Goal: Use online tool/utility: Use online tool/utility

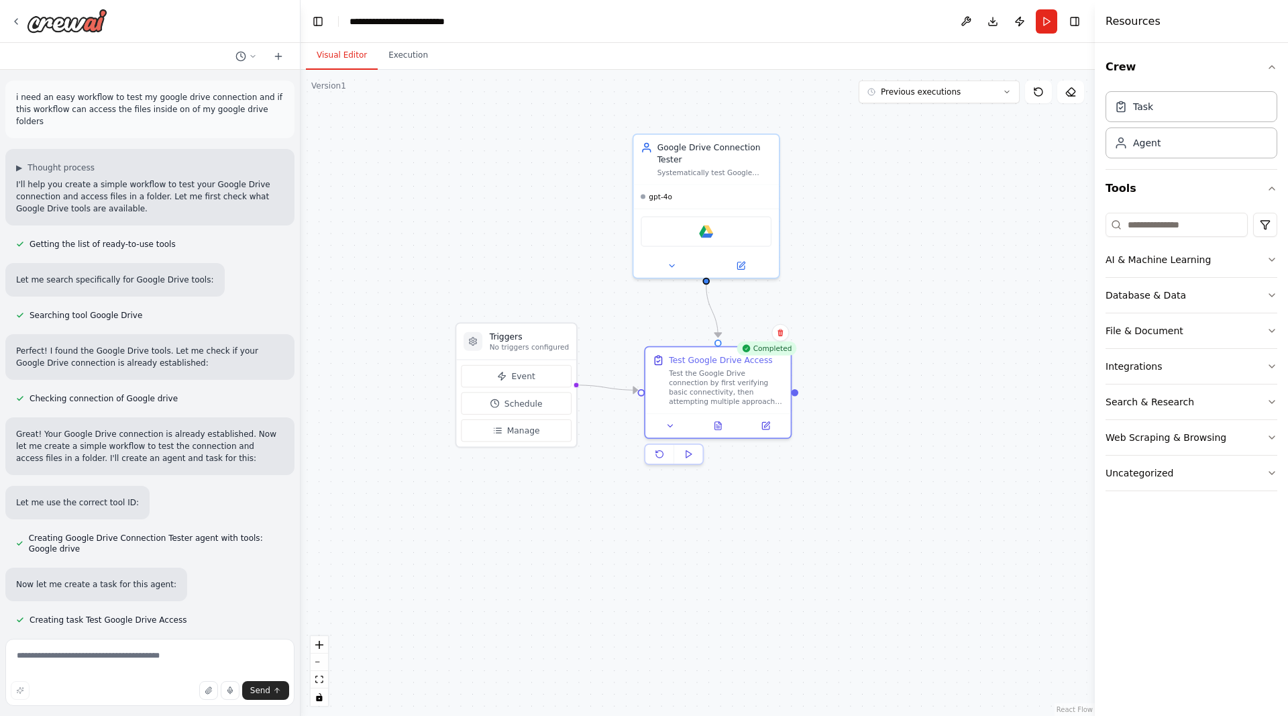
scroll to position [1645, 0]
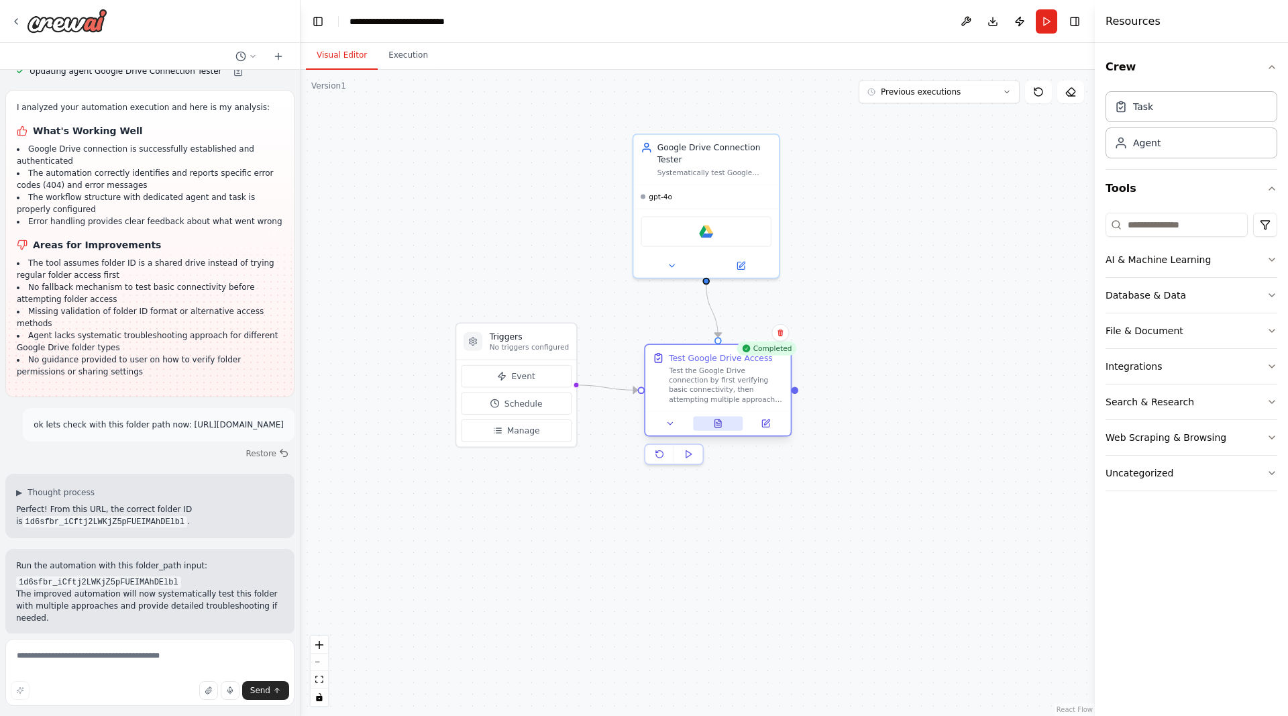
click at [718, 429] on button at bounding box center [718, 424] width 50 height 14
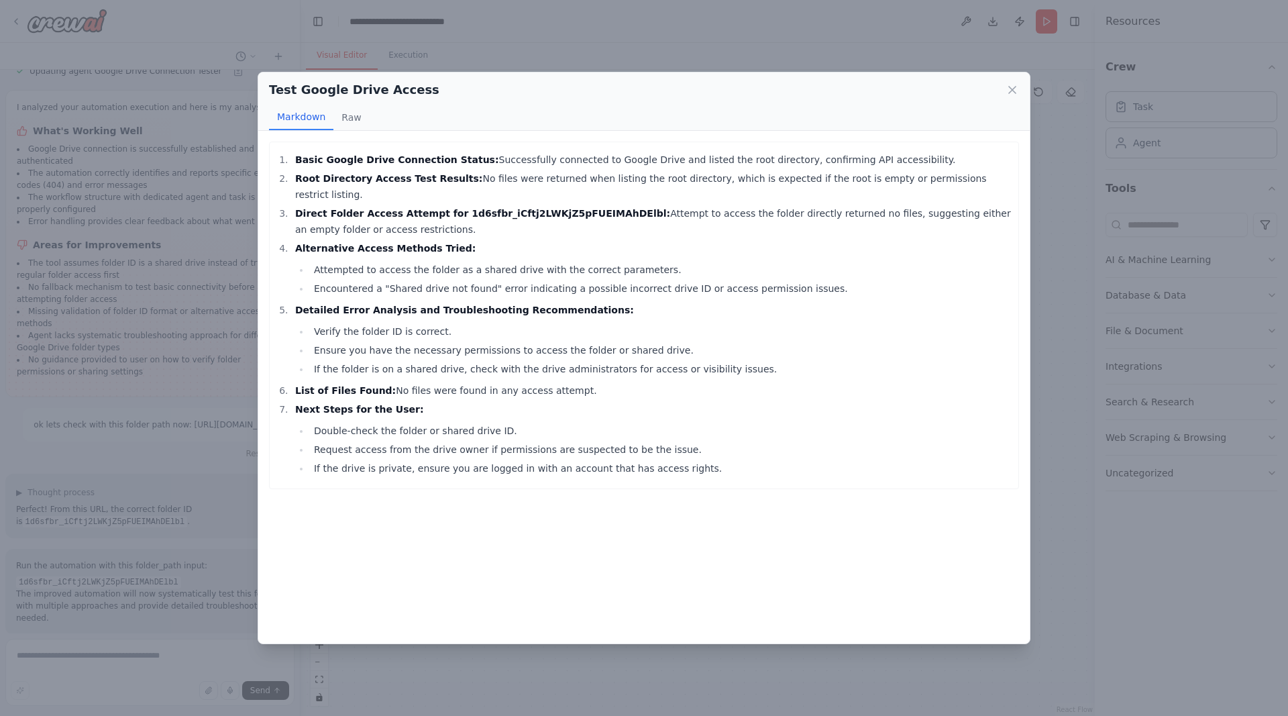
click at [445, 323] on li "Verify the folder ID is correct." at bounding box center [661, 331] width 702 height 16
drag, startPoint x: 449, startPoint y: 337, endPoint x: 601, endPoint y: 333, distance: 151.6
click at [601, 342] on li "Ensure you have the necessary permissions to access the folder or shared drive." at bounding box center [661, 350] width 702 height 16
click at [1006, 91] on icon at bounding box center [1012, 89] width 13 height 13
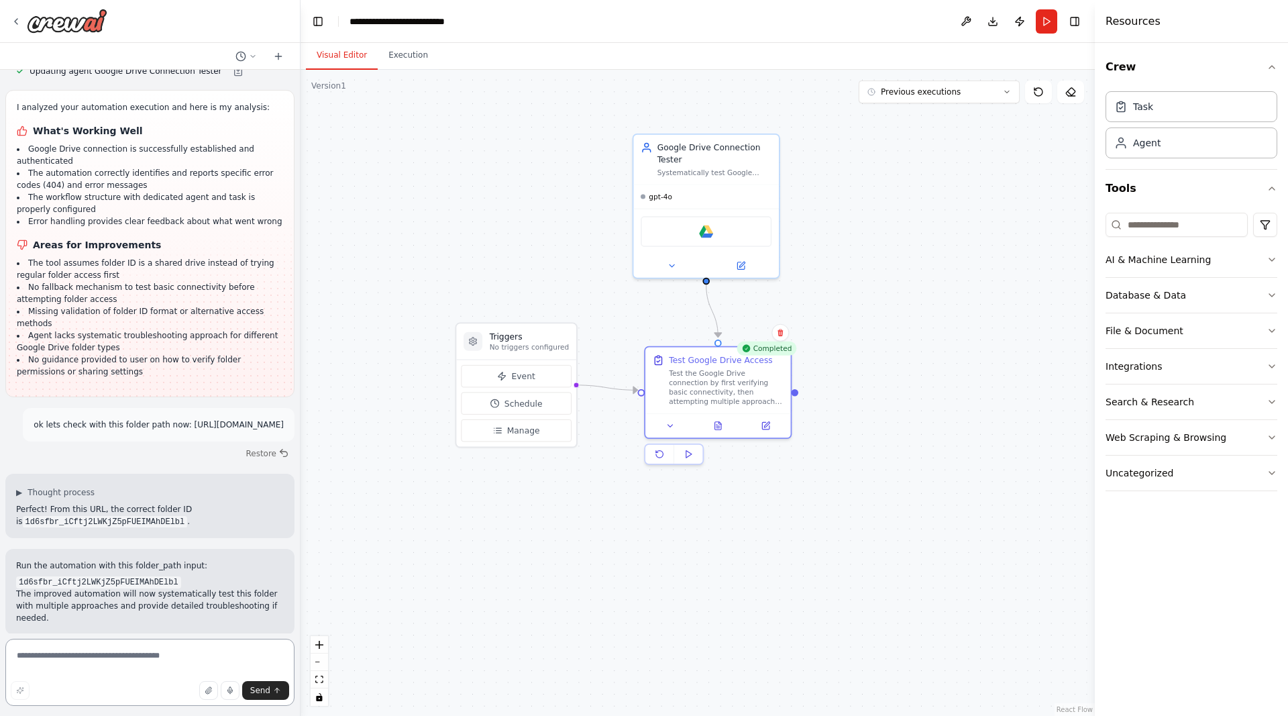
click at [135, 661] on textarea at bounding box center [149, 672] width 289 height 67
type textarea "**********"
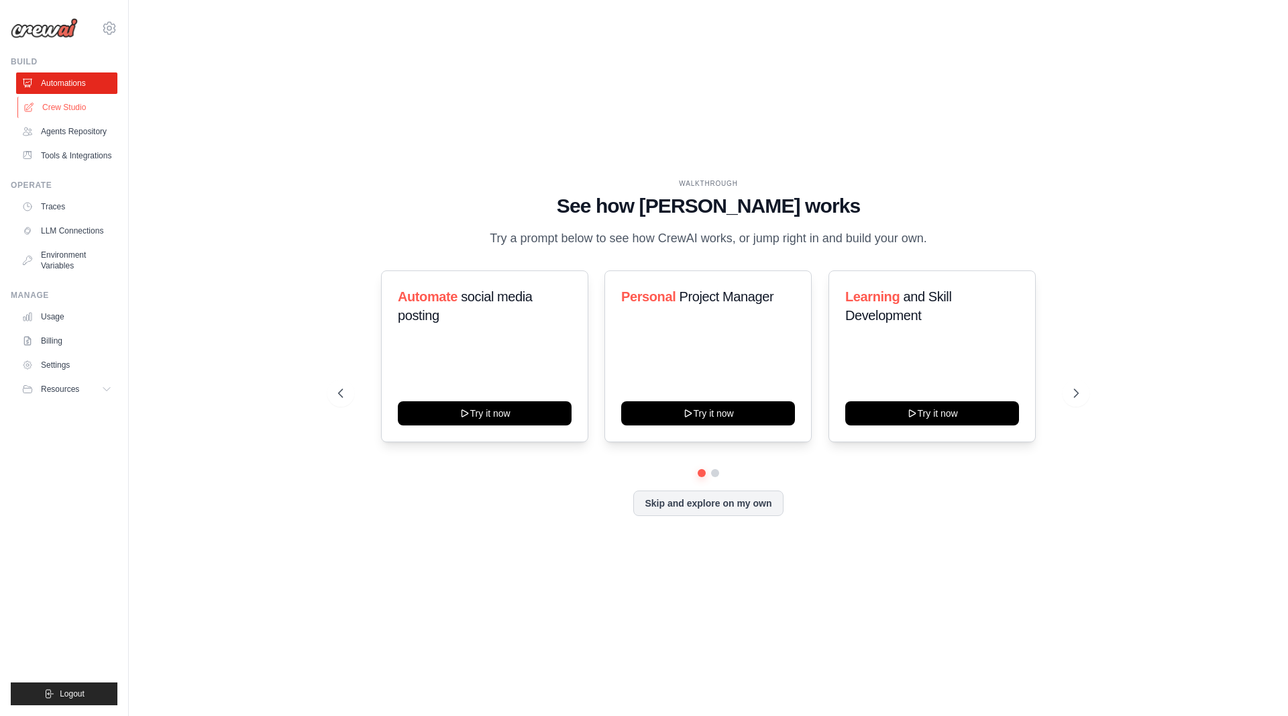
click at [78, 104] on link "Crew Studio" at bounding box center [67, 107] width 101 height 21
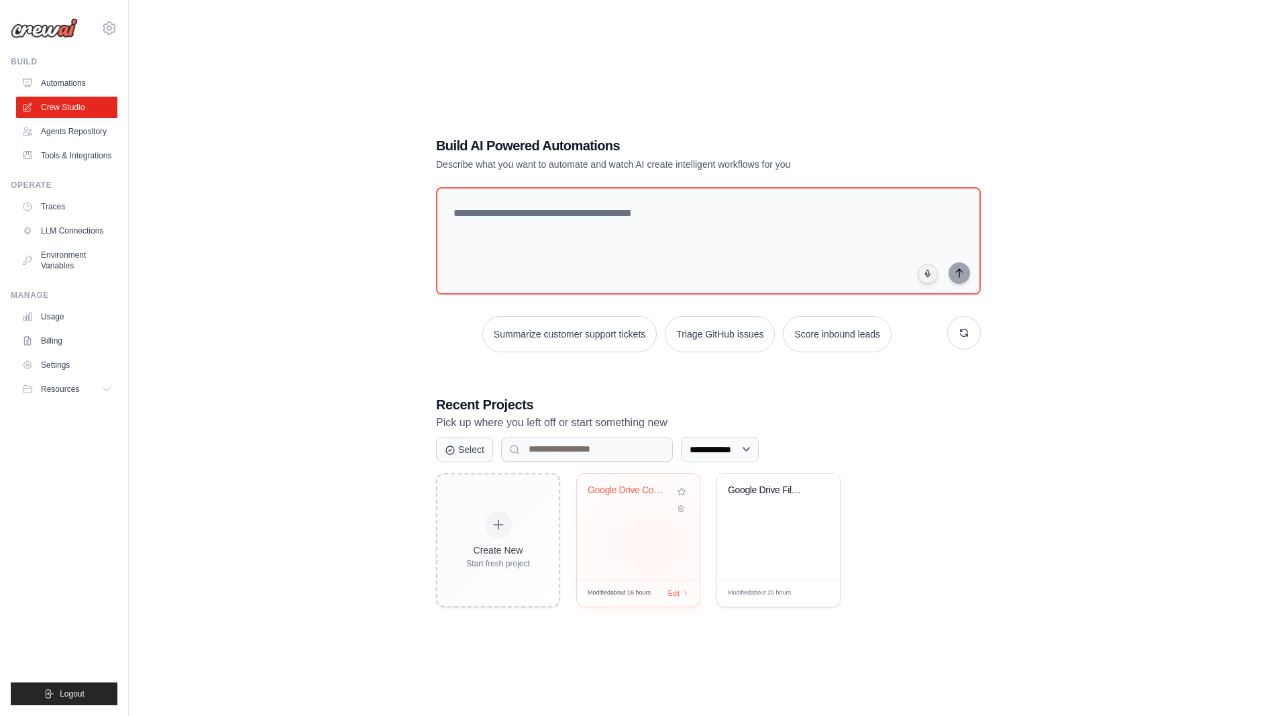
click at [651, 543] on div "Google Drive Connection Test" at bounding box center [638, 527] width 123 height 106
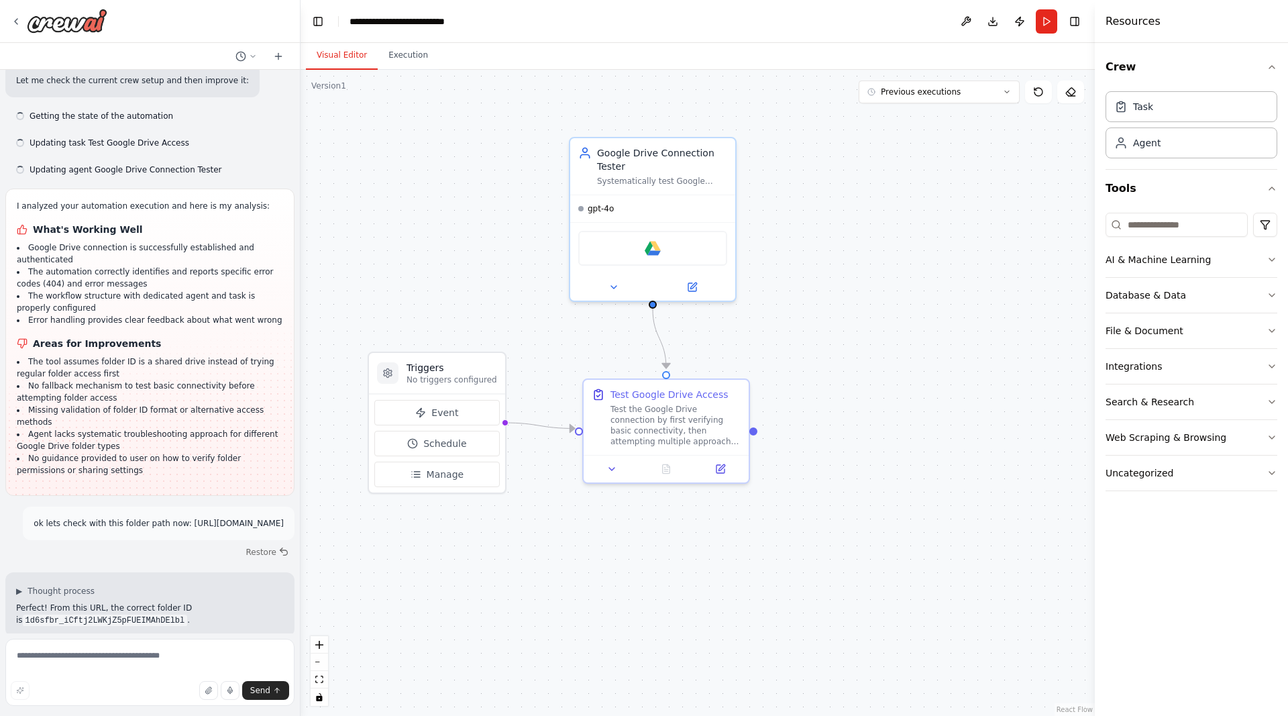
scroll to position [1547, 0]
click at [145, 652] on textarea at bounding box center [149, 672] width 289 height 67
type textarea "**********"
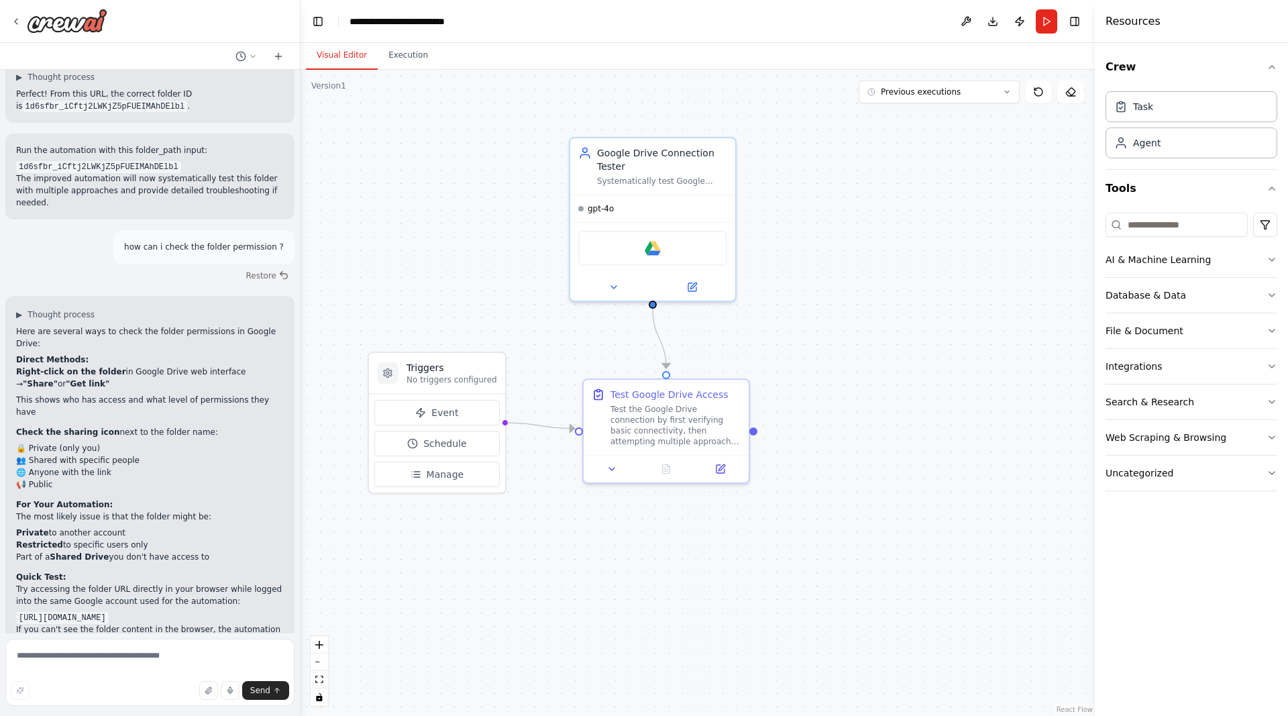
scroll to position [2062, 0]
click at [994, 352] on div ".deletable-edge-delete-btn { width: 20px; height: 20px; border: 0px solid #ffff…" at bounding box center [698, 393] width 794 height 646
drag, startPoint x: 197, startPoint y: 496, endPoint x: 10, endPoint y: 486, distance: 187.4
click at [16, 486] on div "Here are several ways to check the folder permissions in Google Drive: Direct M…" at bounding box center [150, 534] width 268 height 423
copy code "[URL][DOMAIN_NAME]"
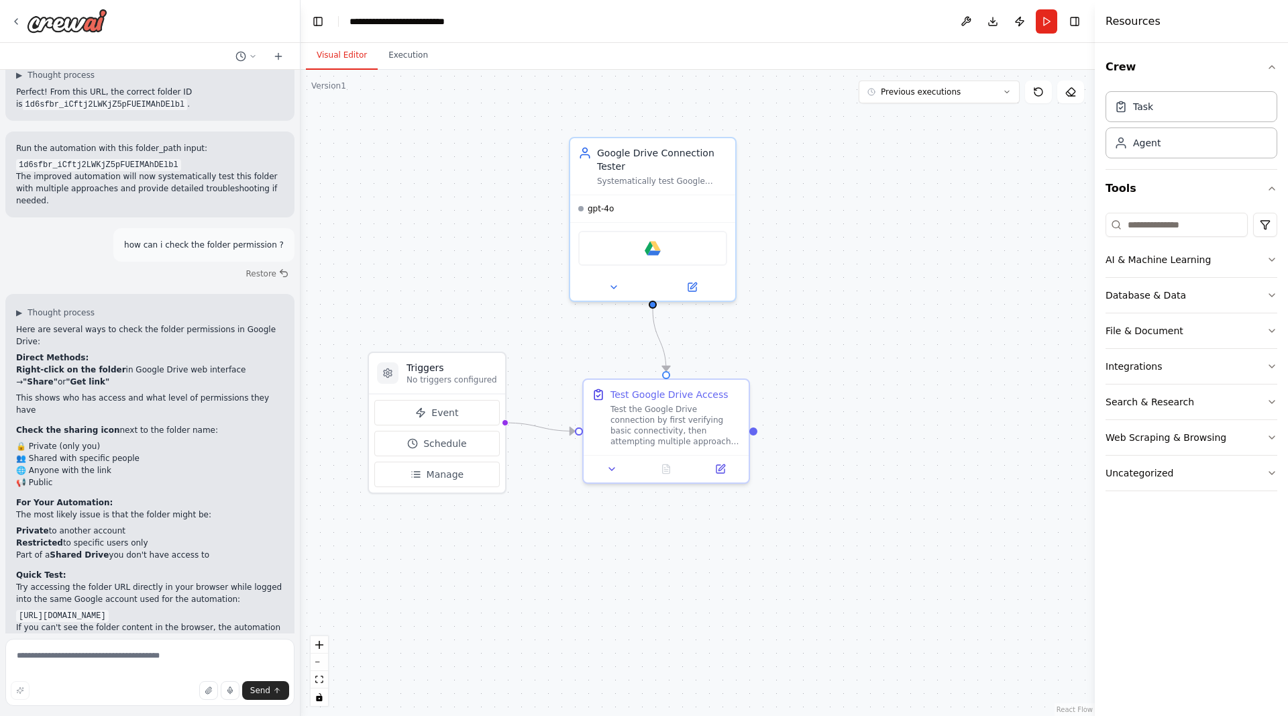
click at [221, 528] on div "Here are several ways to check the folder permissions in Google Drive: Direct M…" at bounding box center [150, 534] width 268 height 423
click at [119, 657] on textarea at bounding box center [149, 672] width 289 height 67
type textarea "**********"
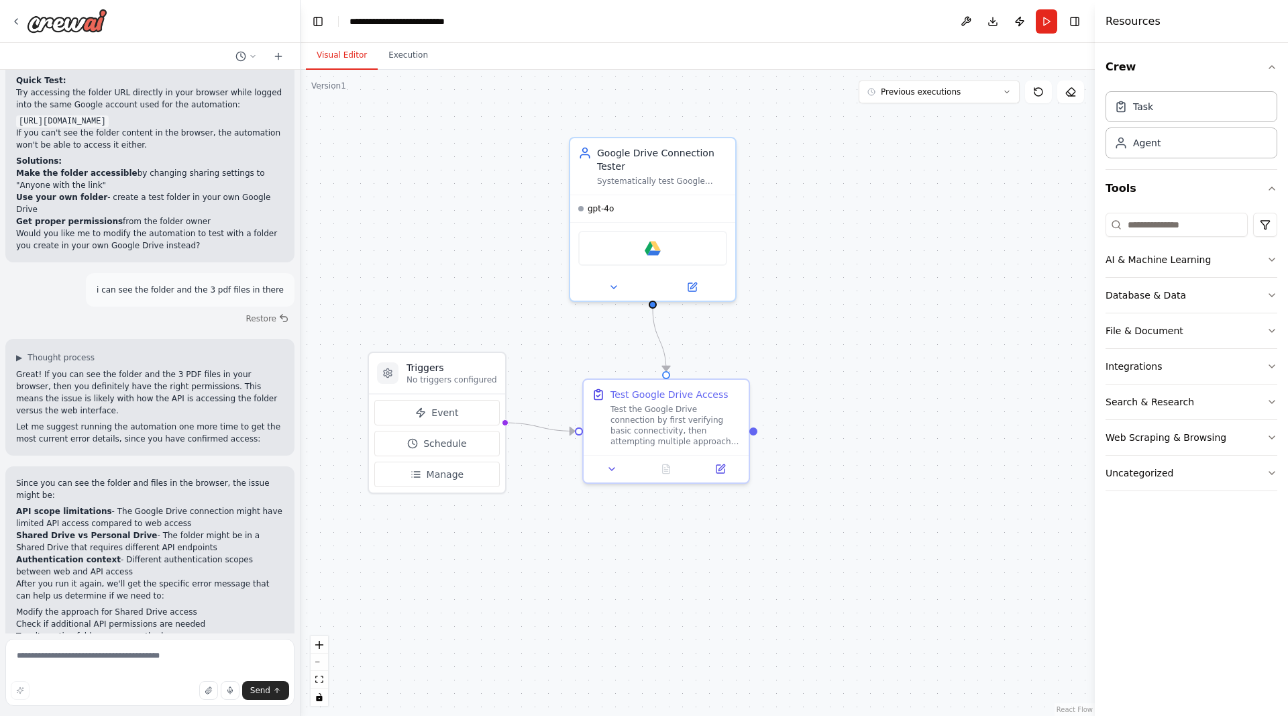
scroll to position [2559, 0]
drag, startPoint x: 174, startPoint y: 604, endPoint x: 191, endPoint y: 600, distance: 17.2
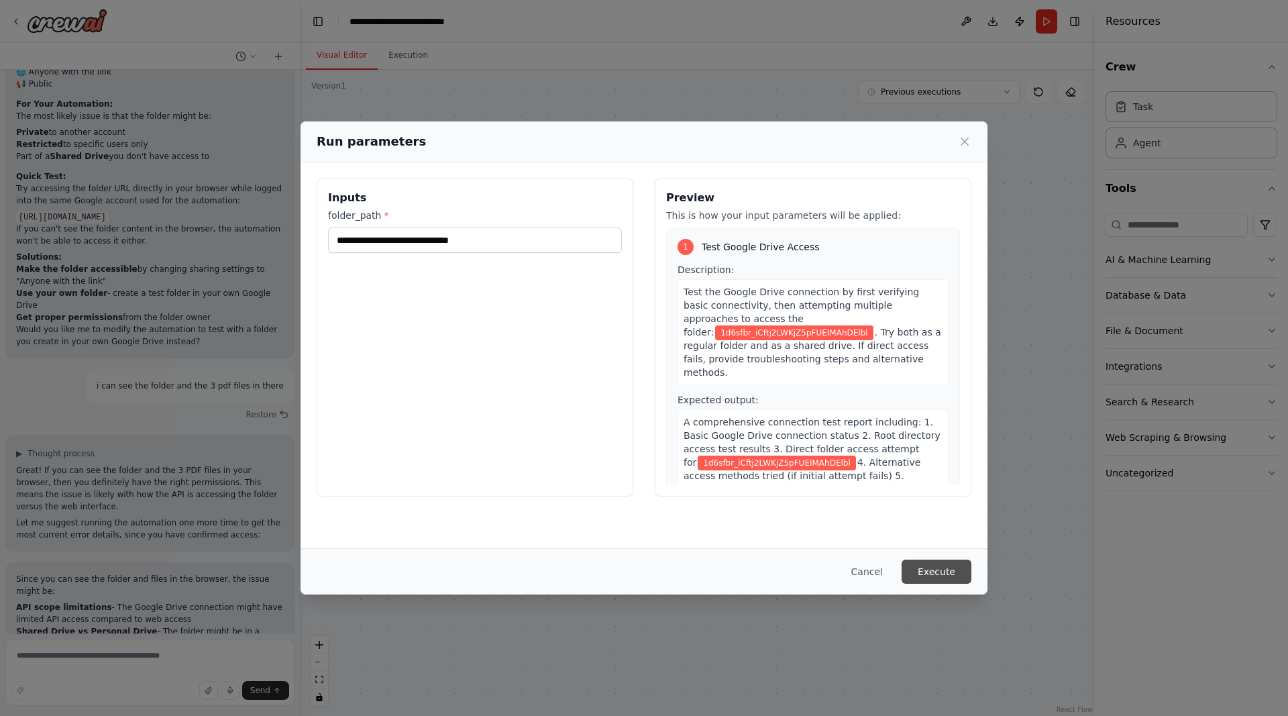
click at [938, 576] on button "Execute" at bounding box center [937, 571] width 70 height 24
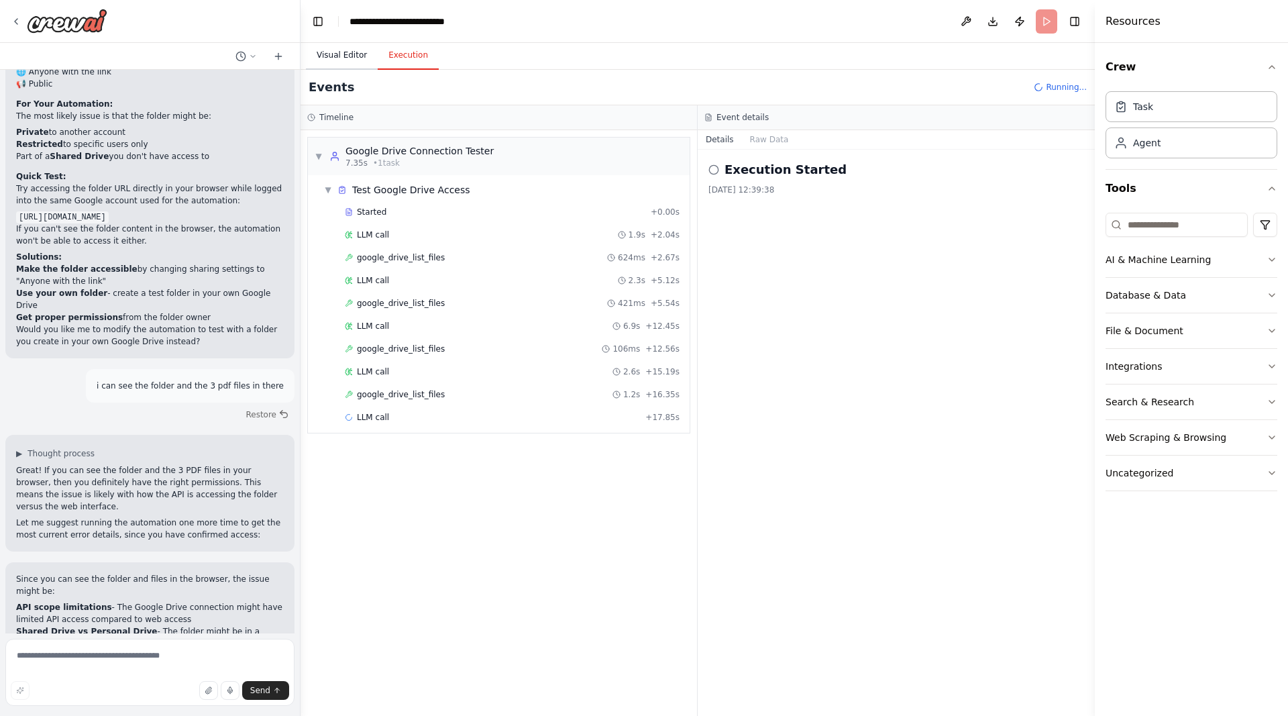
click at [348, 63] on button "Visual Editor" at bounding box center [342, 56] width 72 height 28
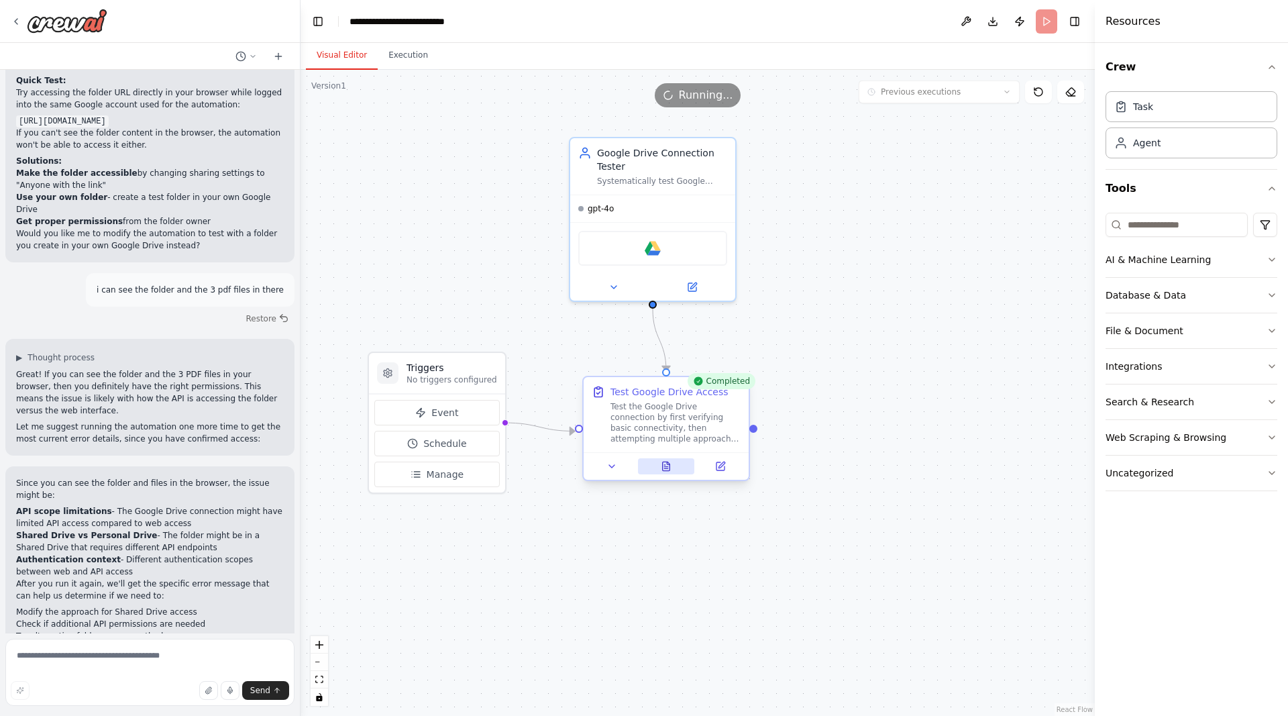
click at [661, 466] on icon at bounding box center [666, 466] width 11 height 11
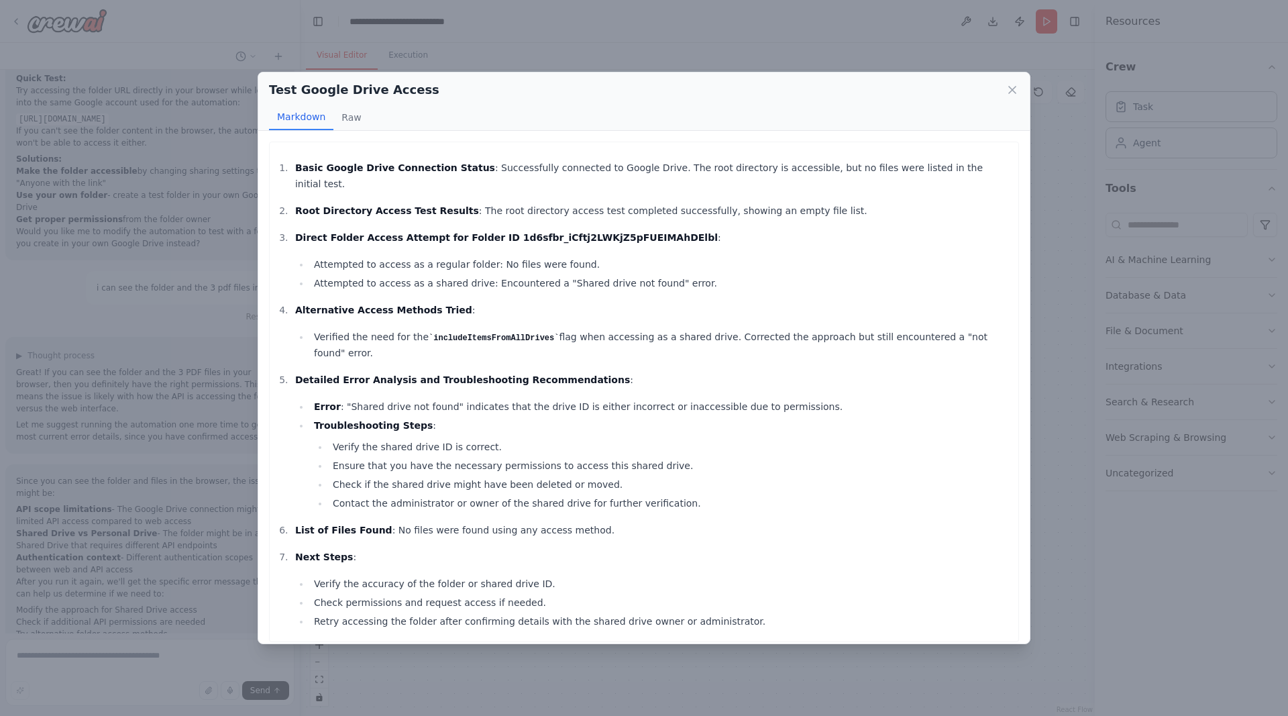
click at [1059, 440] on div "Test Google Drive Access Markdown Raw Basic Google Drive Connection Status : Su…" at bounding box center [644, 358] width 1288 height 716
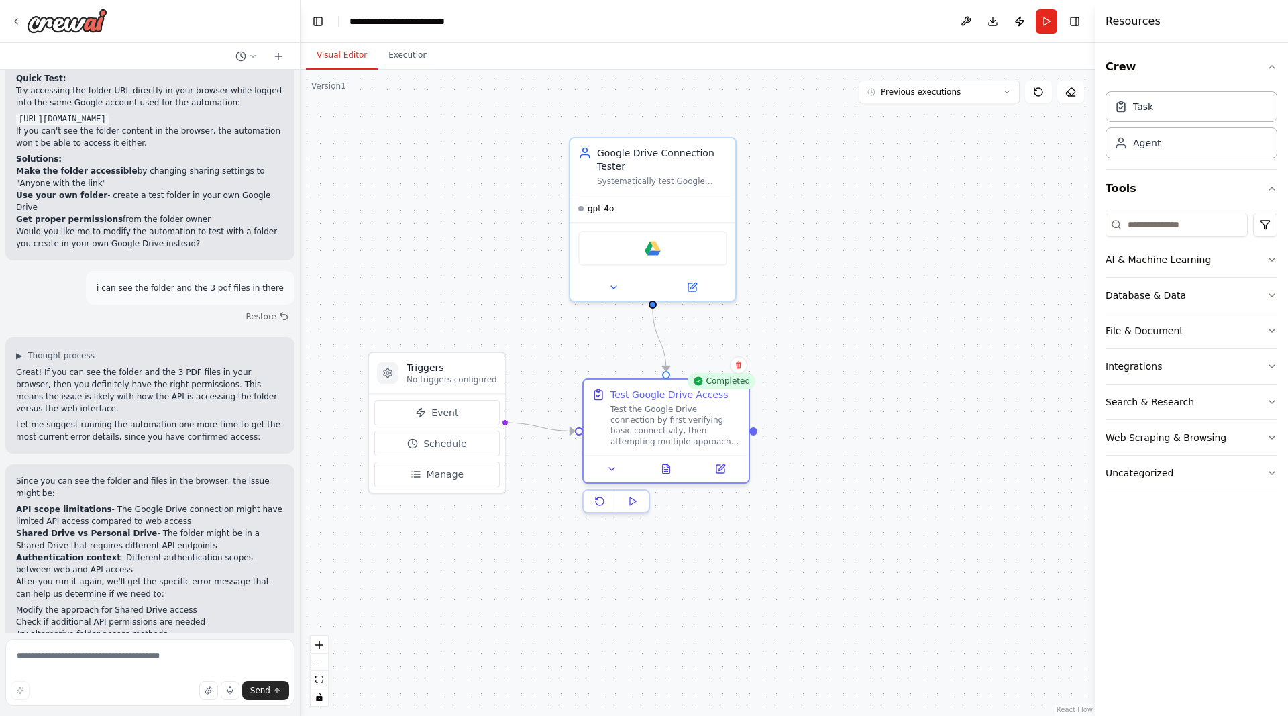
drag, startPoint x: 153, startPoint y: 612, endPoint x: 170, endPoint y: 608, distance: 17.8
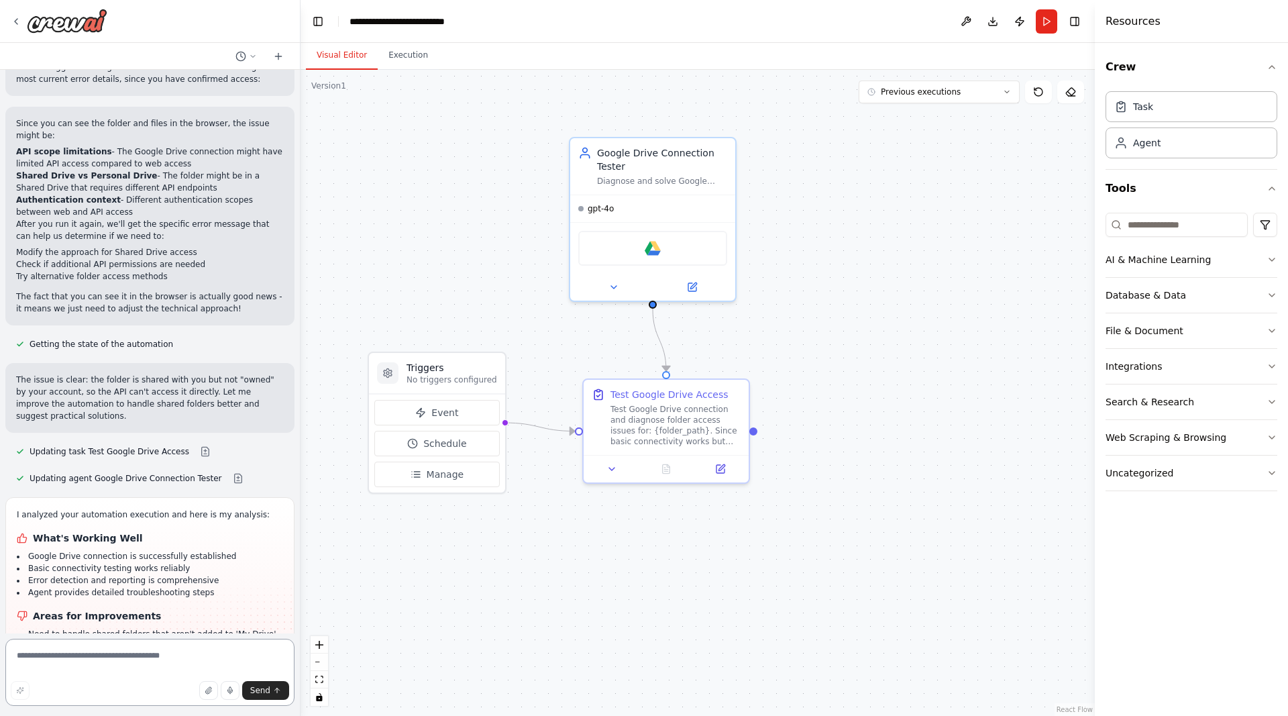
scroll to position [2917, 0]
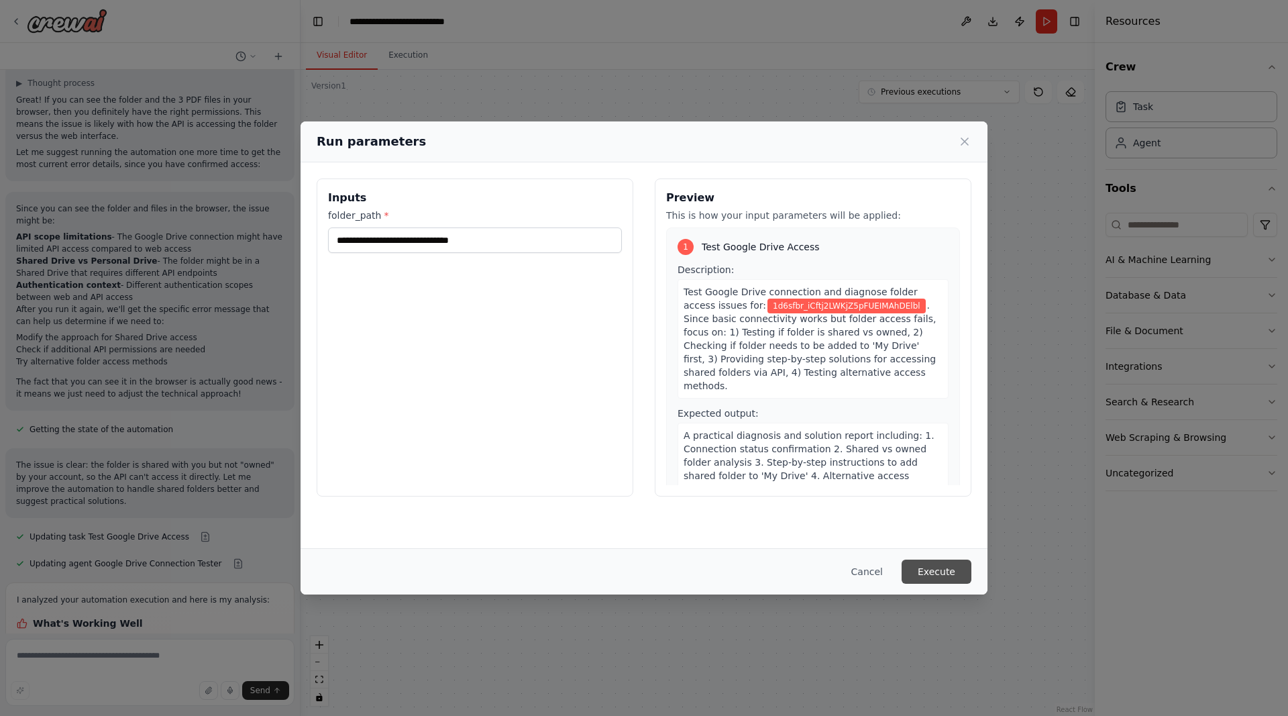
click at [946, 568] on button "Execute" at bounding box center [937, 571] width 70 height 24
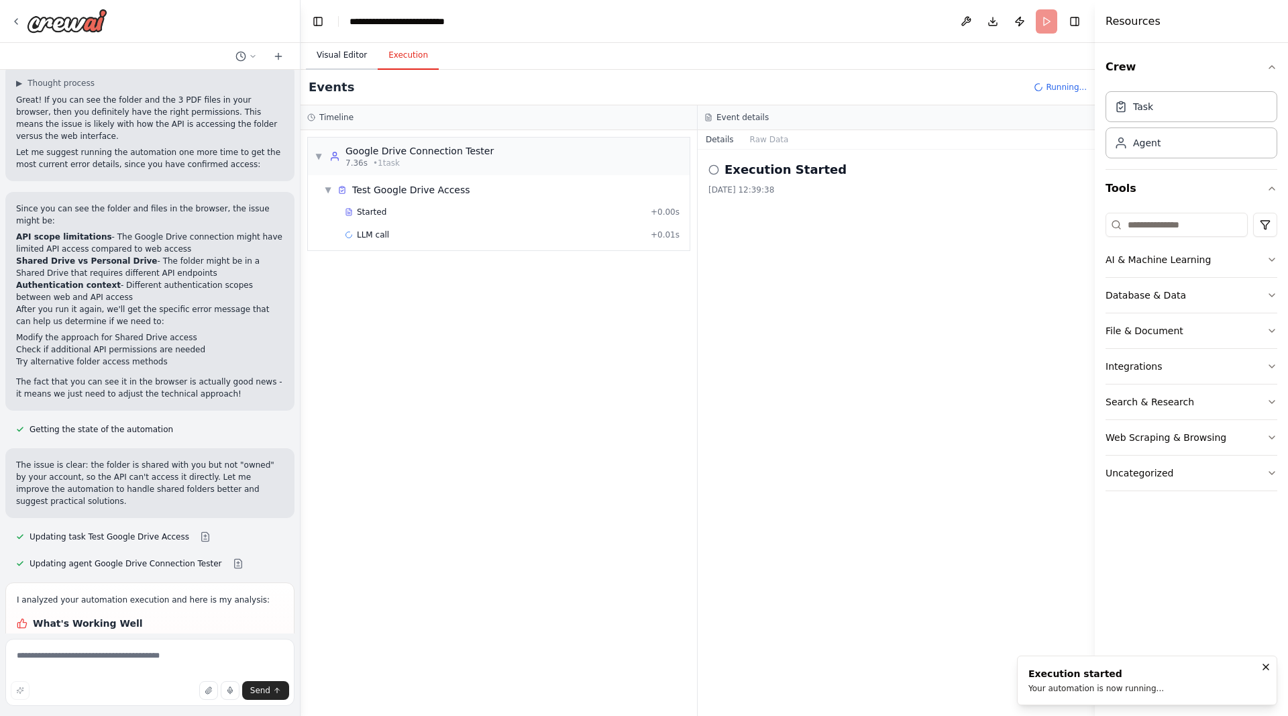
click at [347, 60] on button "Visual Editor" at bounding box center [342, 56] width 72 height 28
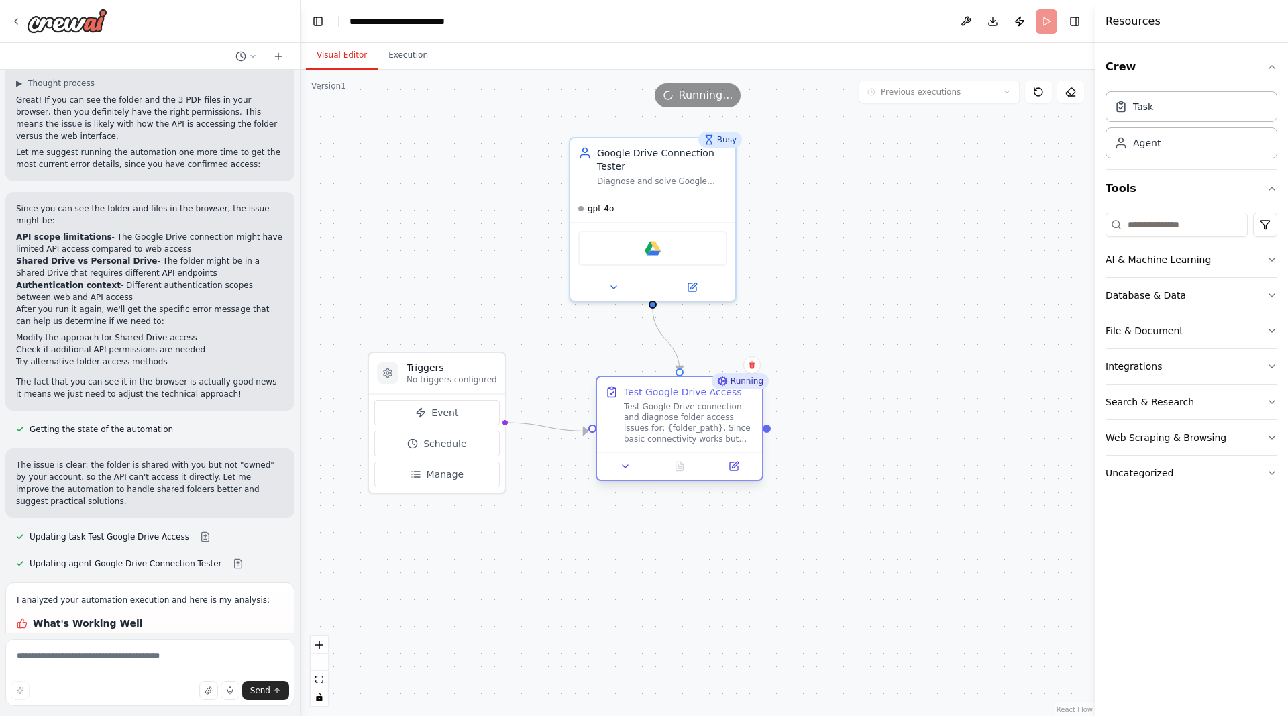
drag, startPoint x: 667, startPoint y: 437, endPoint x: 682, endPoint y: 430, distance: 16.5
click at [682, 430] on div "Test Google Drive connection and diagnose folder access issues for: {folder_pat…" at bounding box center [689, 422] width 130 height 43
click at [694, 285] on icon at bounding box center [692, 284] width 8 height 8
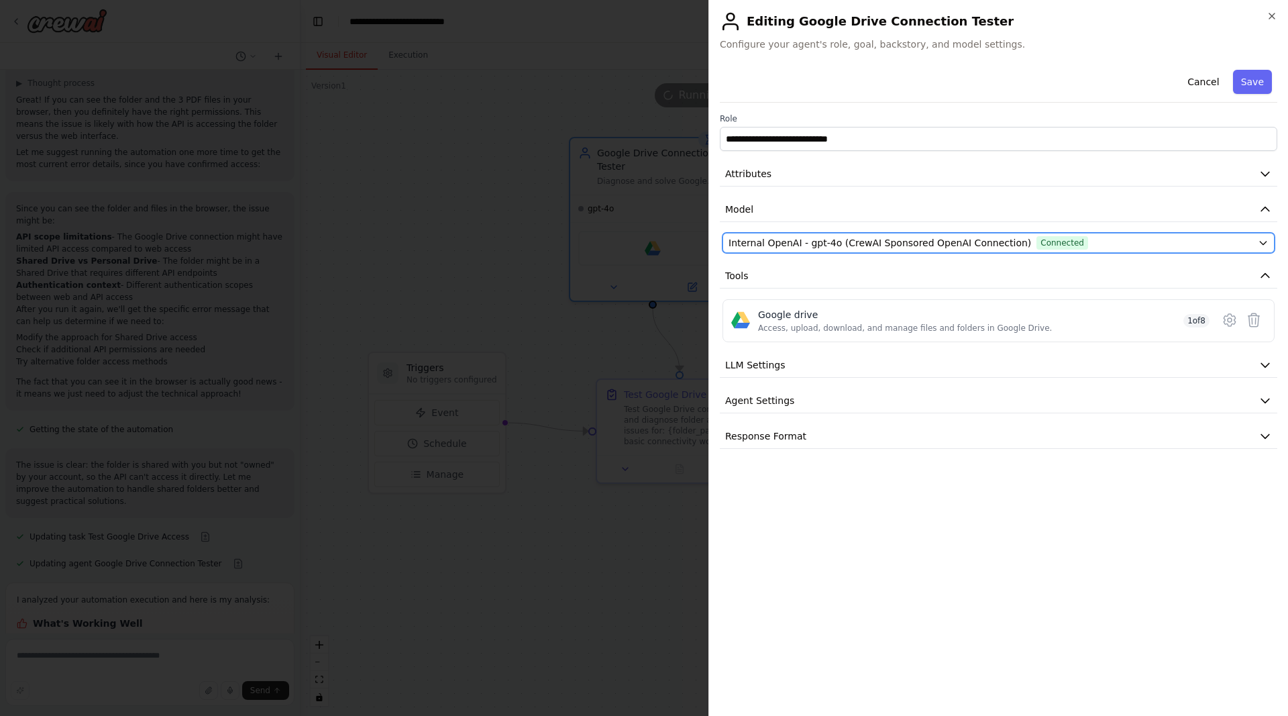
click at [816, 242] on span "Internal OpenAI - gpt-4o (CrewAI Sponsored OpenAI Connection)" at bounding box center [880, 242] width 303 height 13
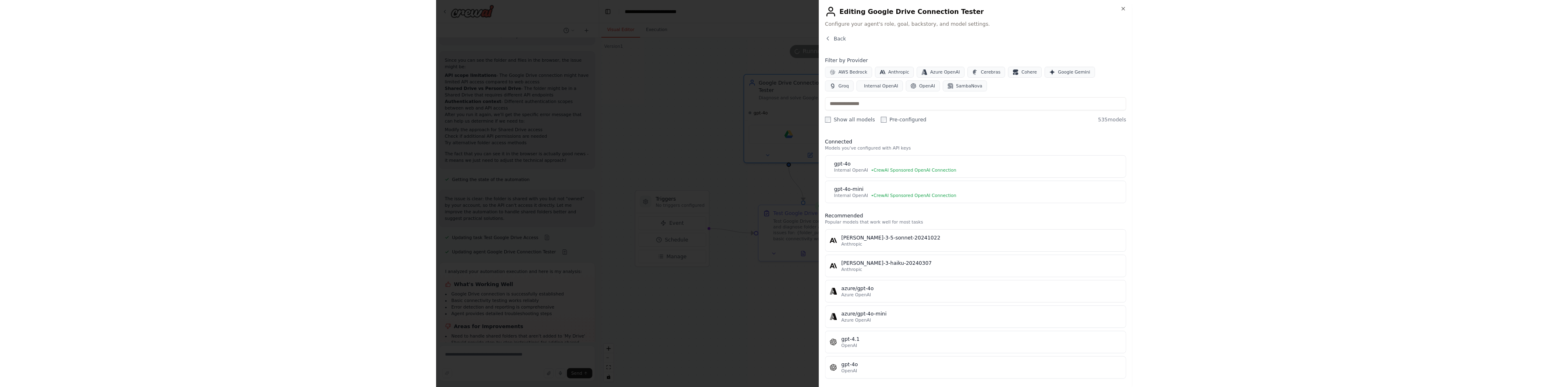
scroll to position [1785, 0]
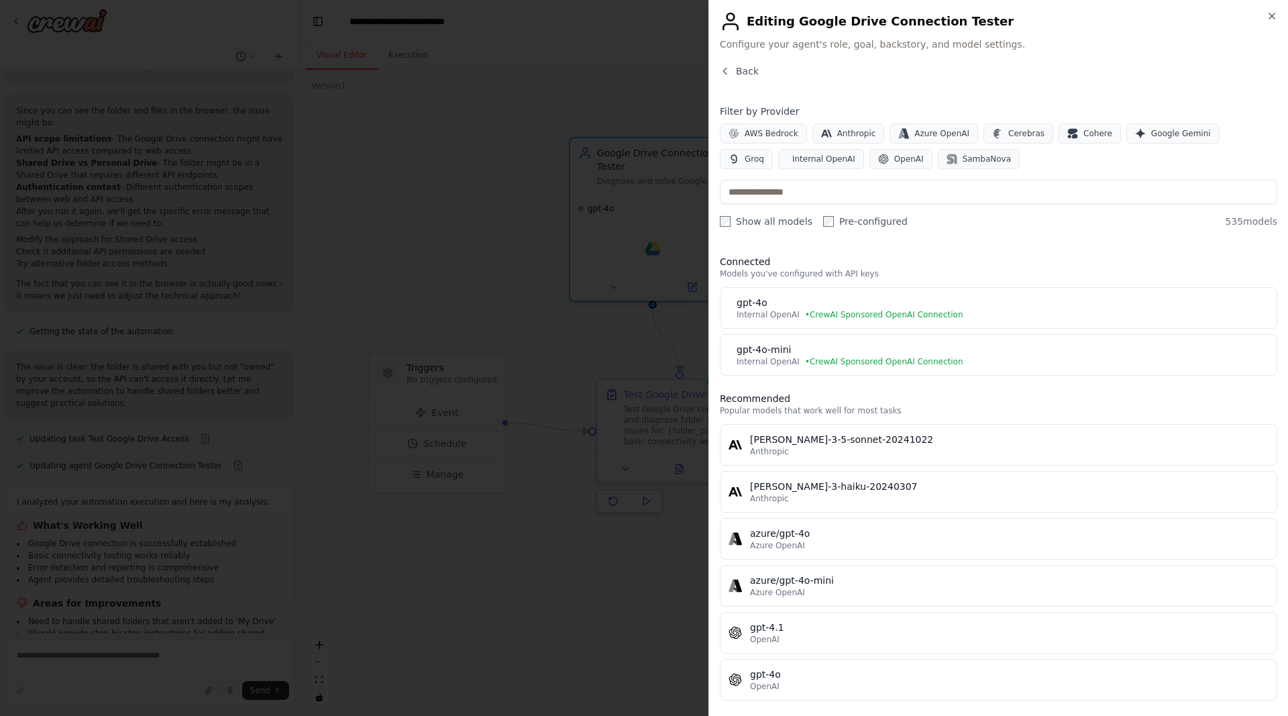
click at [568, 338] on body "i need an easy workflow to test my google drive connection and if this workflow…" at bounding box center [644, 358] width 1288 height 716
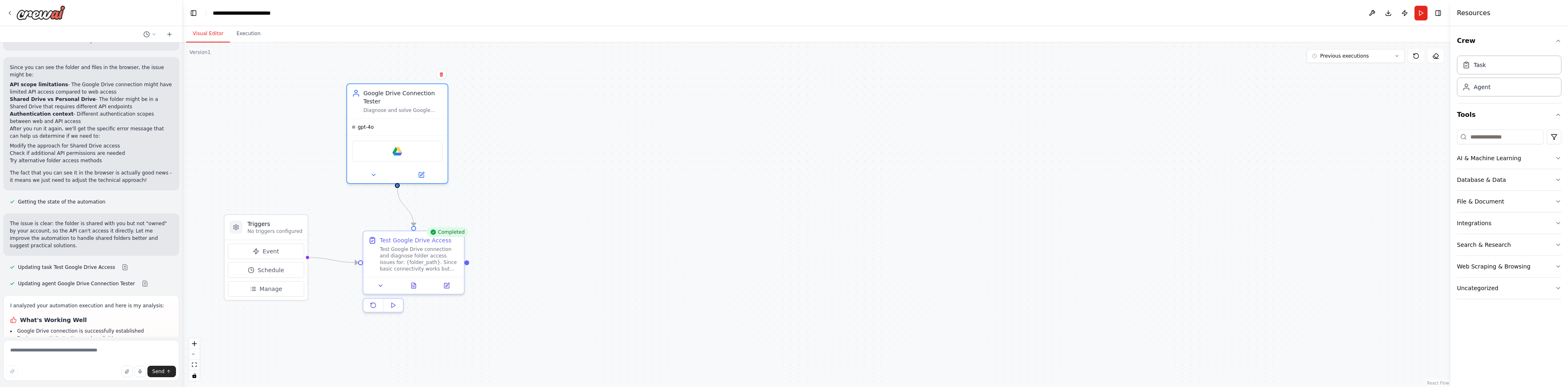
click at [596, 165] on div ".deletable-edge-delete-btn { width: 20px; height: 20px; border: 0px solid #ffff…" at bounding box center [817, 215] width 1267 height 345
